Goal: Task Accomplishment & Management: Manage account settings

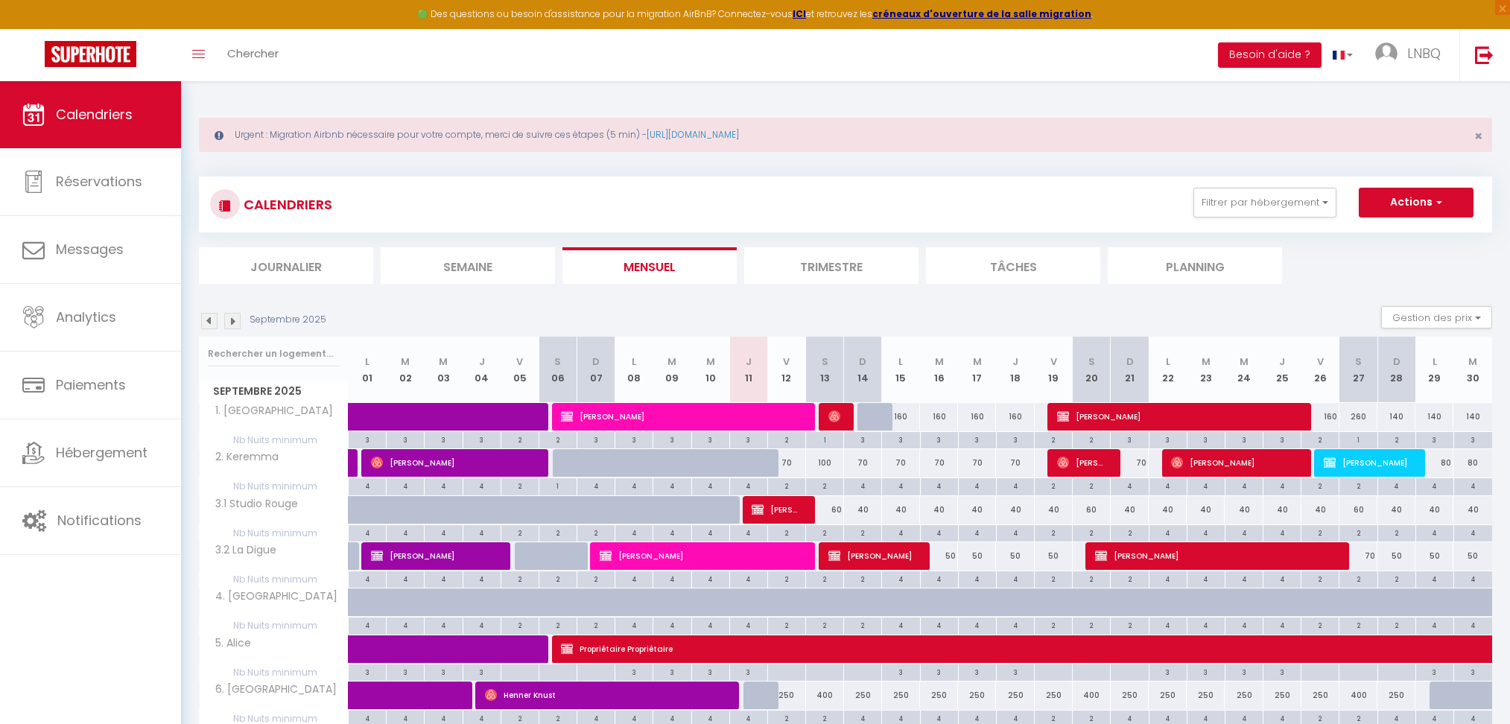
click at [292, 62] on div "Toggle menubar Chercher BUTTON Besoin d'aide ? LNBQ Paramètres Équipe" at bounding box center [803, 55] width 1391 height 52
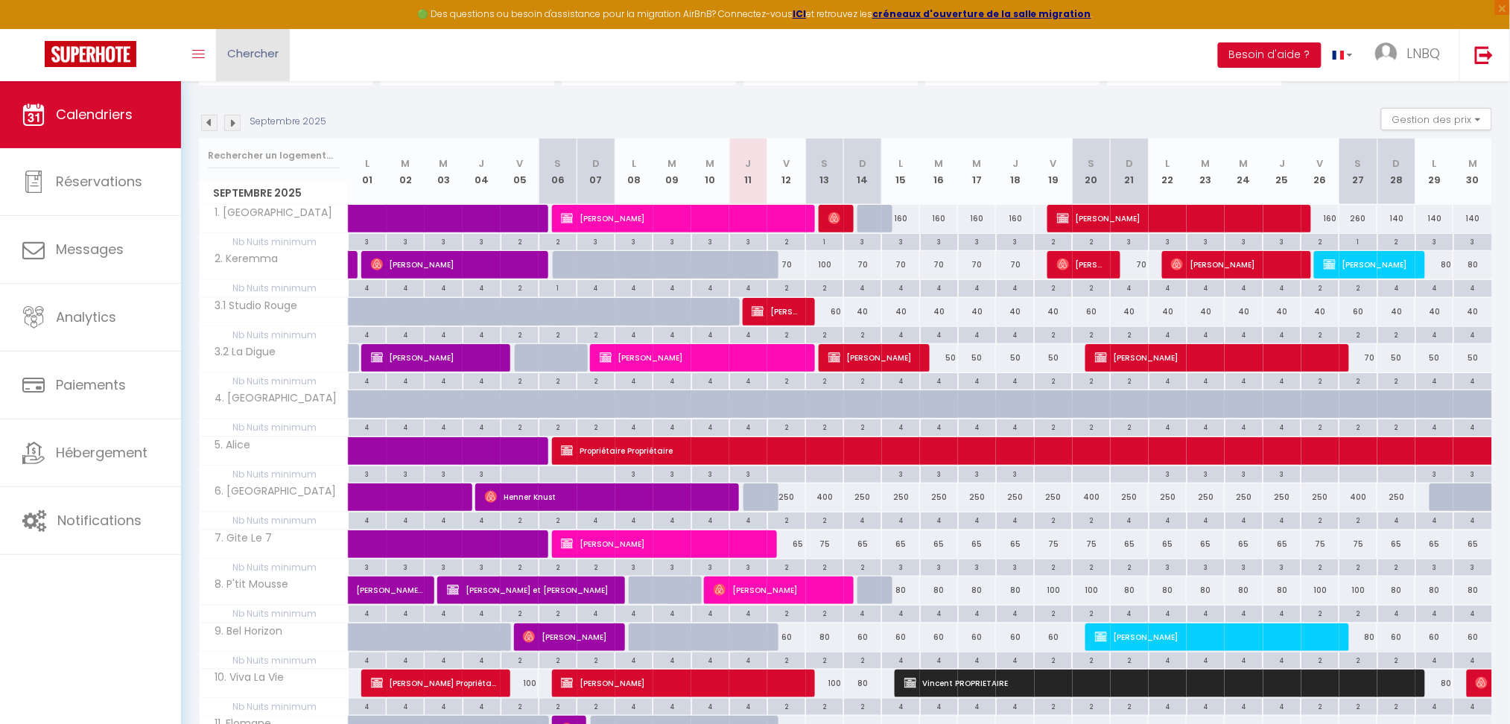
click at [259, 51] on span "Chercher" at bounding box center [252, 53] width 51 height 16
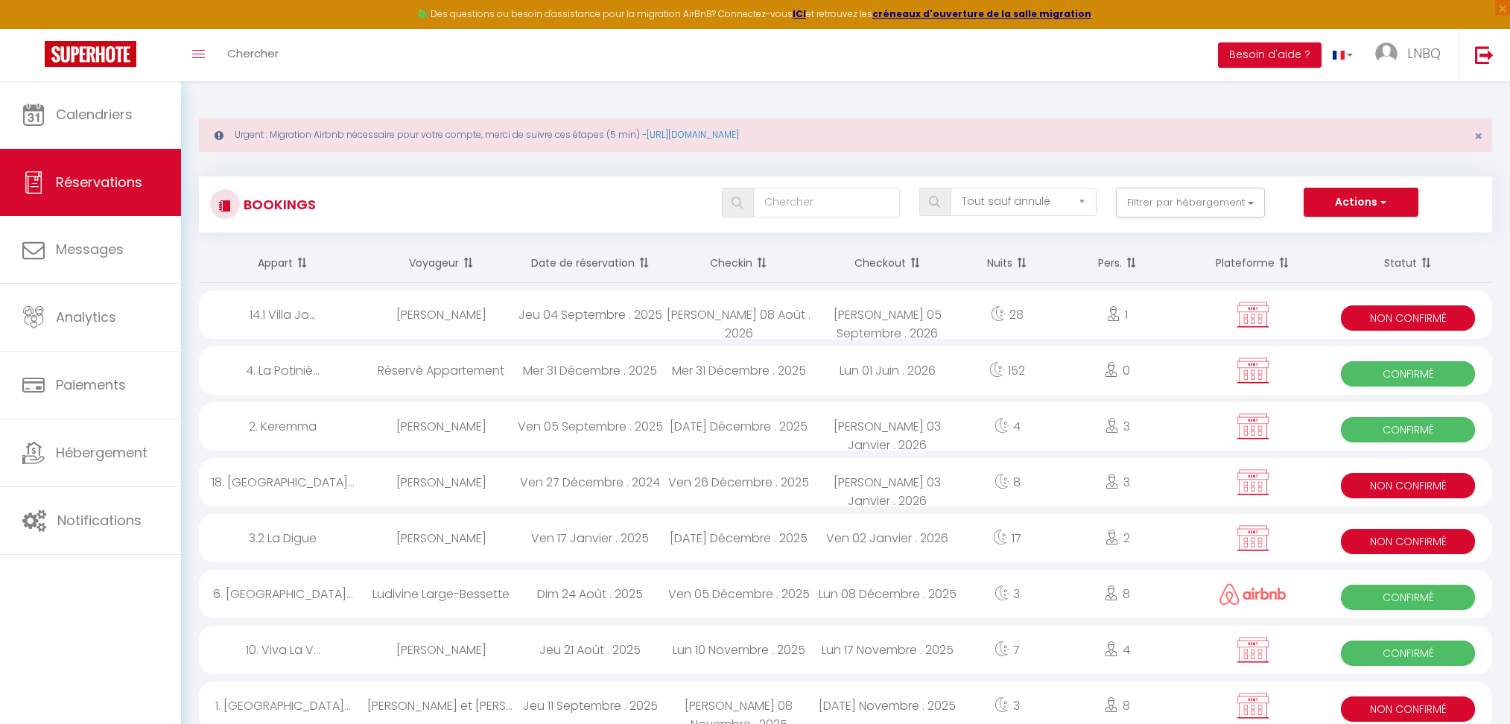
select select "not_cancelled"
click at [282, 46] on link "Chercher" at bounding box center [253, 55] width 74 height 52
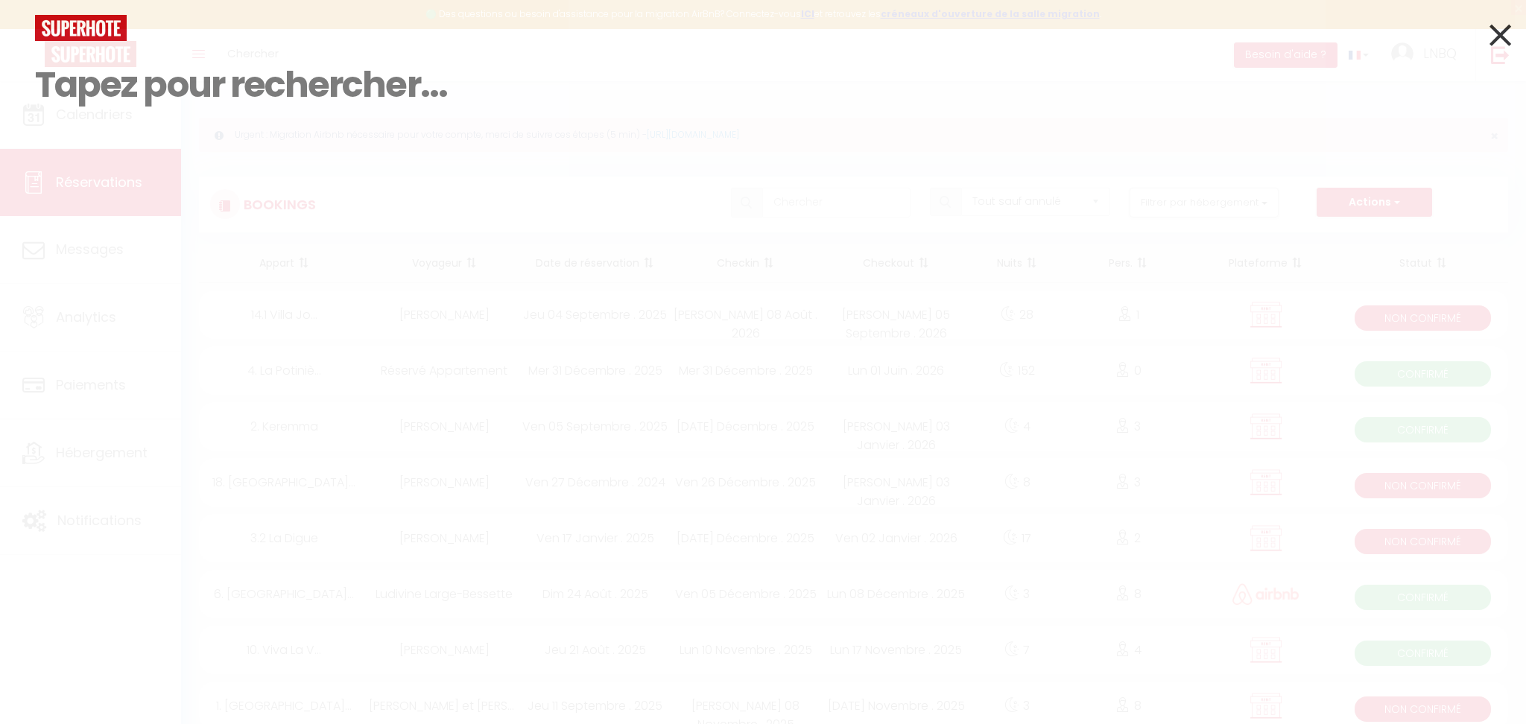
paste input "Ulrike"
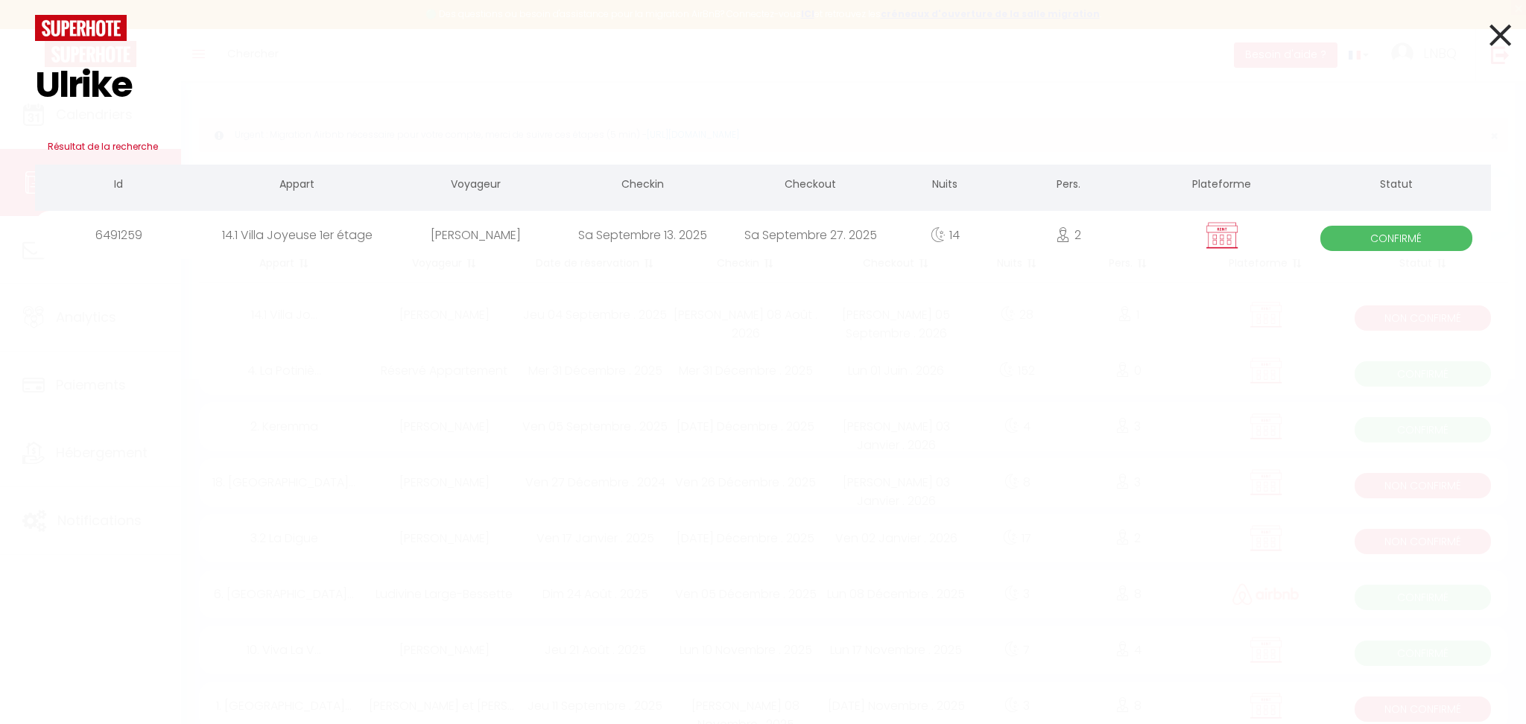
type input "Ulrike"
click at [466, 245] on div "[PERSON_NAME]" at bounding box center [476, 235] width 168 height 48
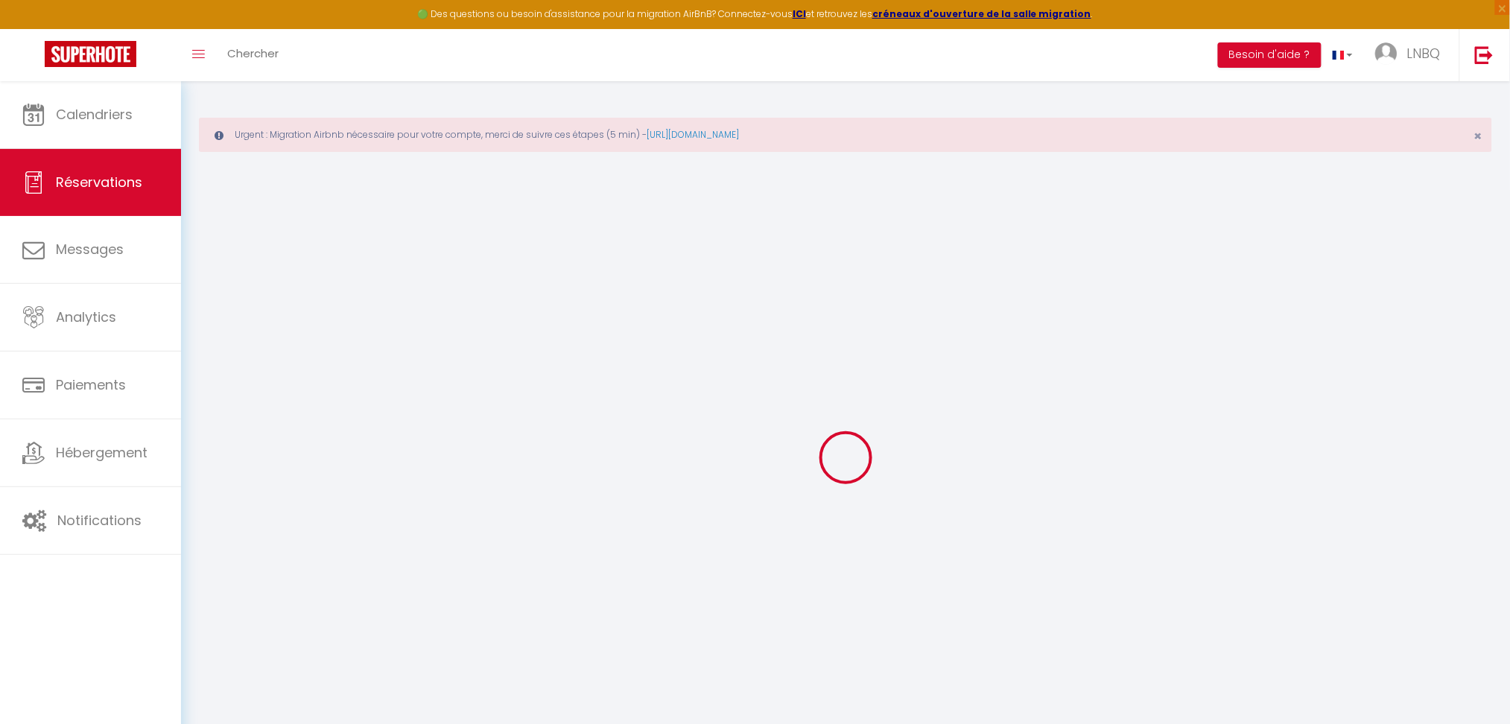
select select "0"
select select
checkbox input "false"
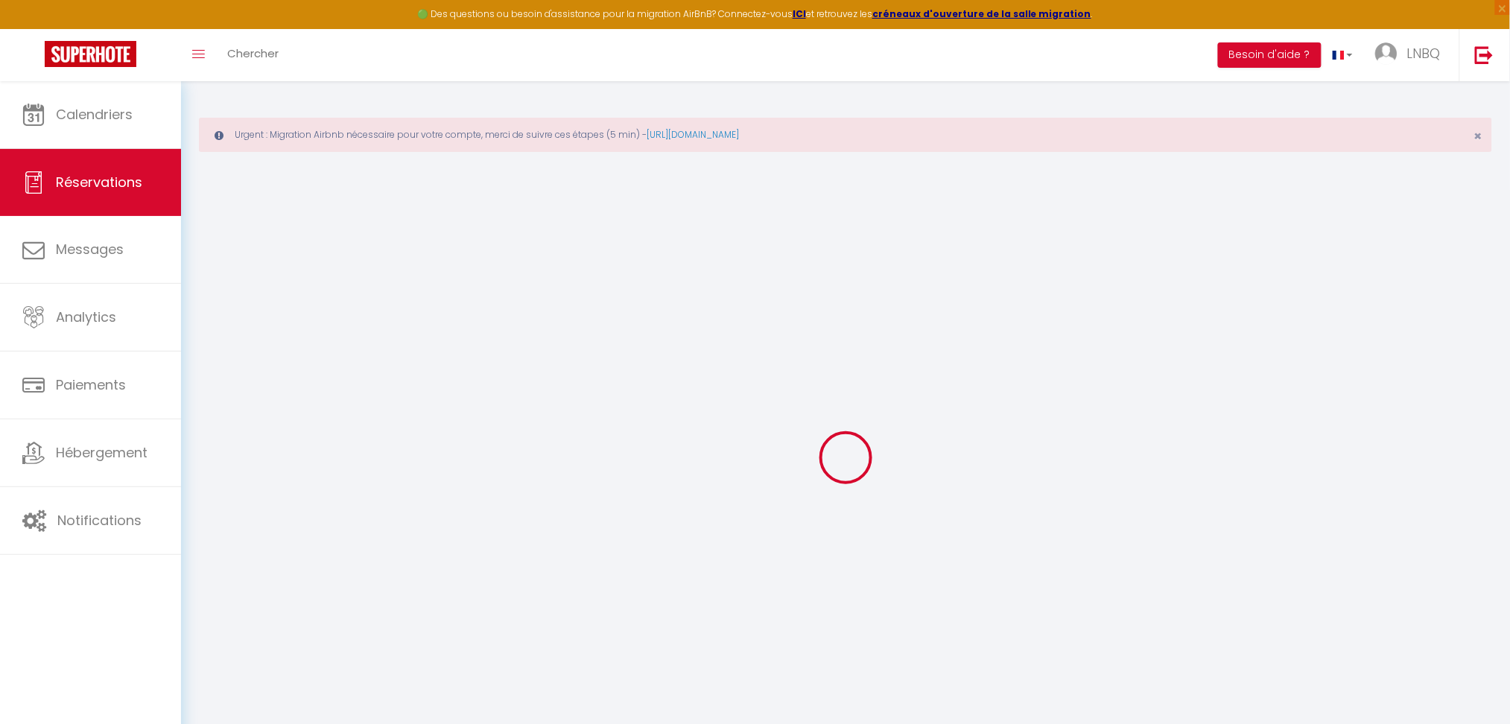
select select
checkbox input "false"
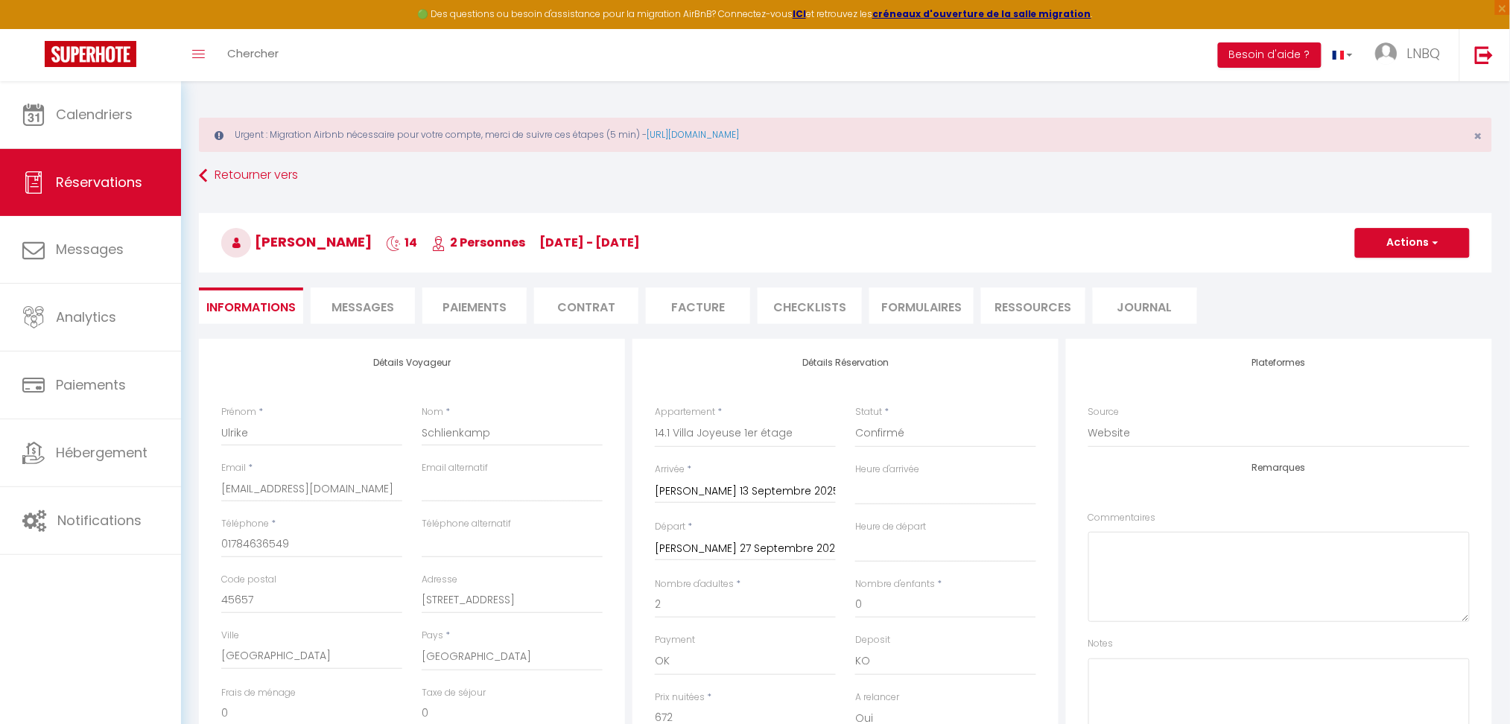
type input "70"
type input "28"
select select
checkbox input "false"
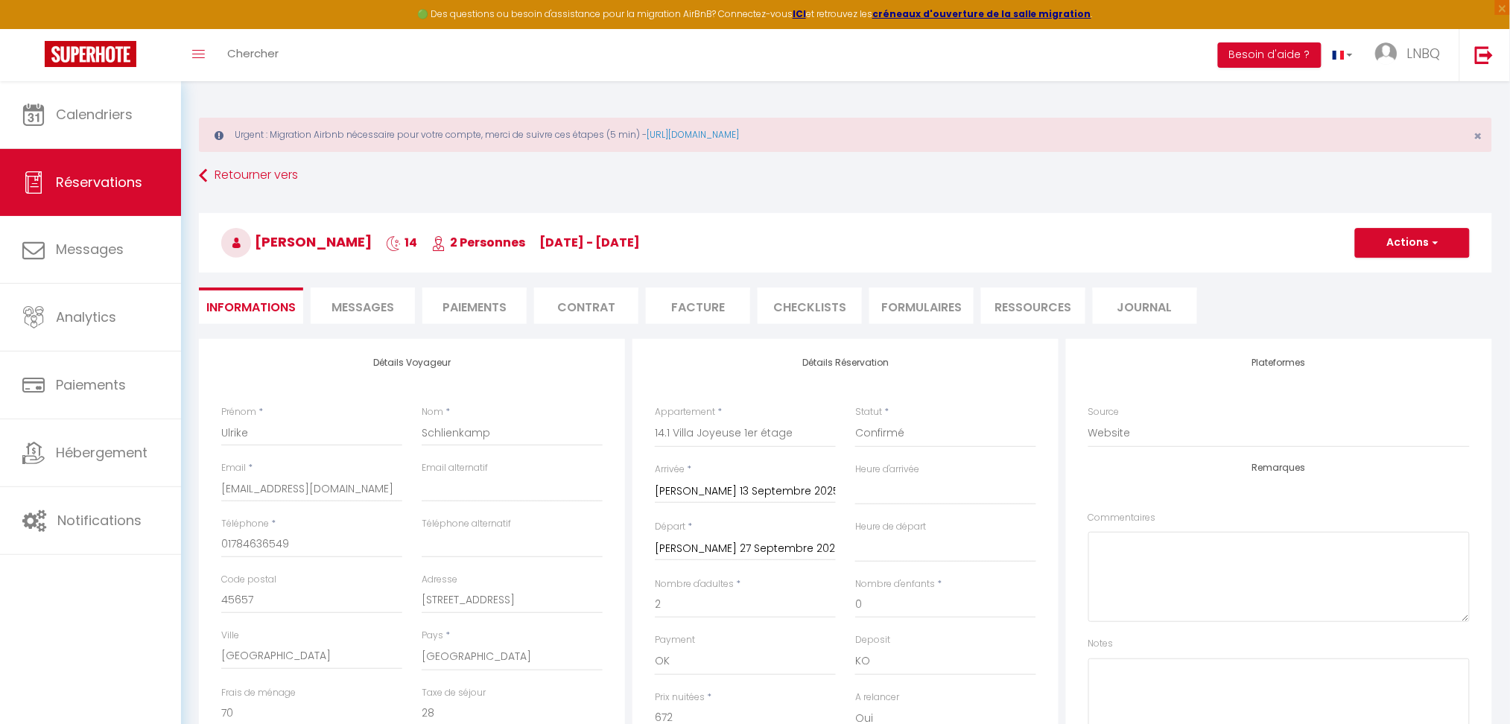
select select
click at [504, 301] on li "Paiements" at bounding box center [475, 306] width 104 height 37
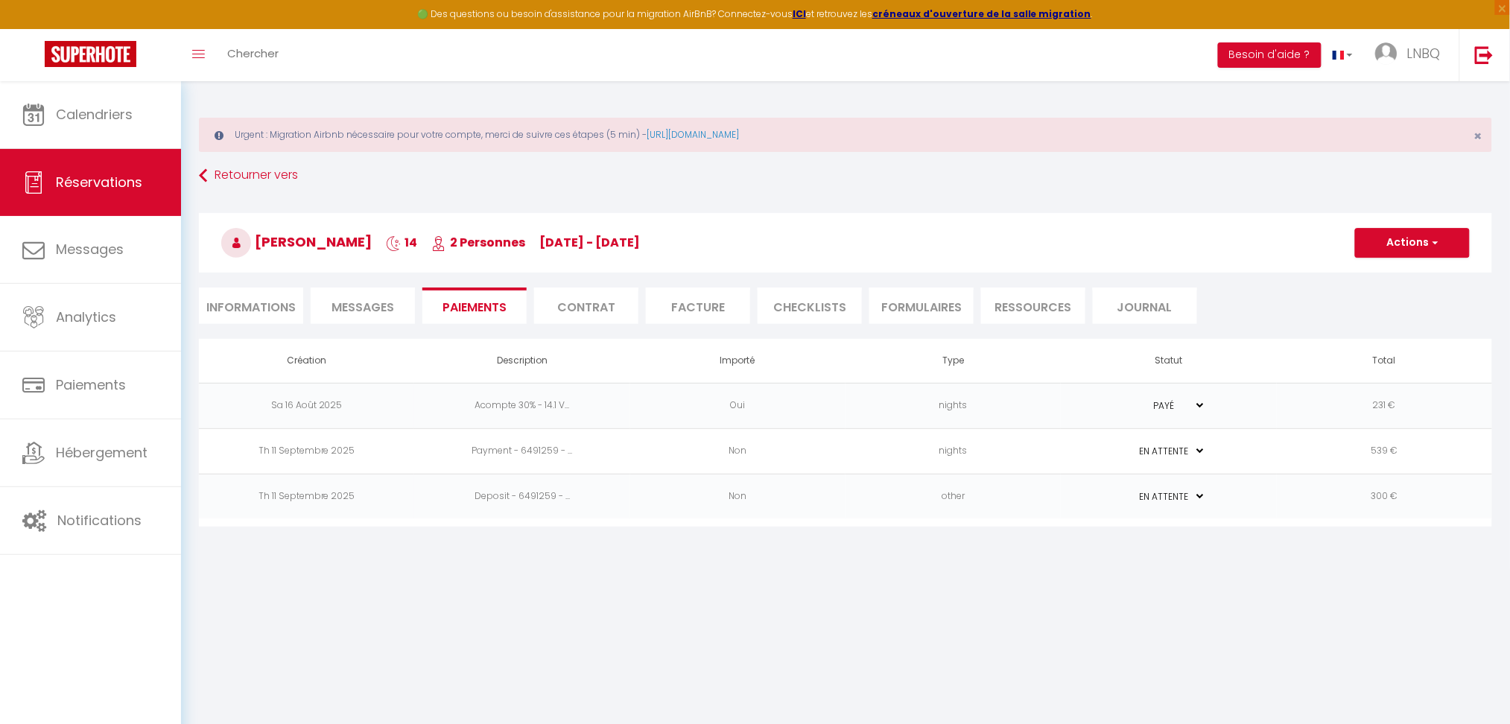
click at [528, 452] on td "Payment - 6491259 - ..." at bounding box center [521, 450] width 215 height 45
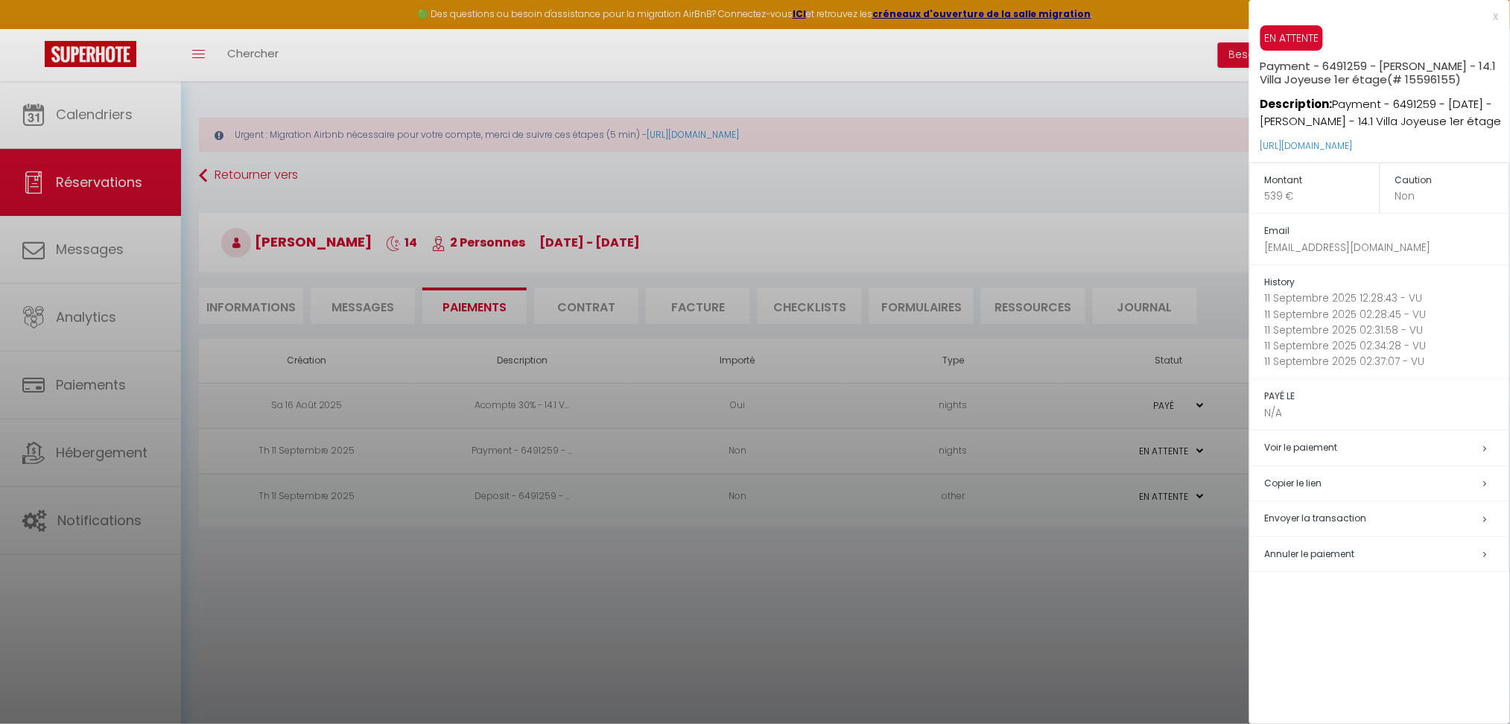
click at [1306, 493] on h5 "Copier le lien" at bounding box center [1387, 483] width 244 height 17
click at [1080, 597] on div at bounding box center [755, 362] width 1510 height 724
